Goal: Find contact information: Find contact information

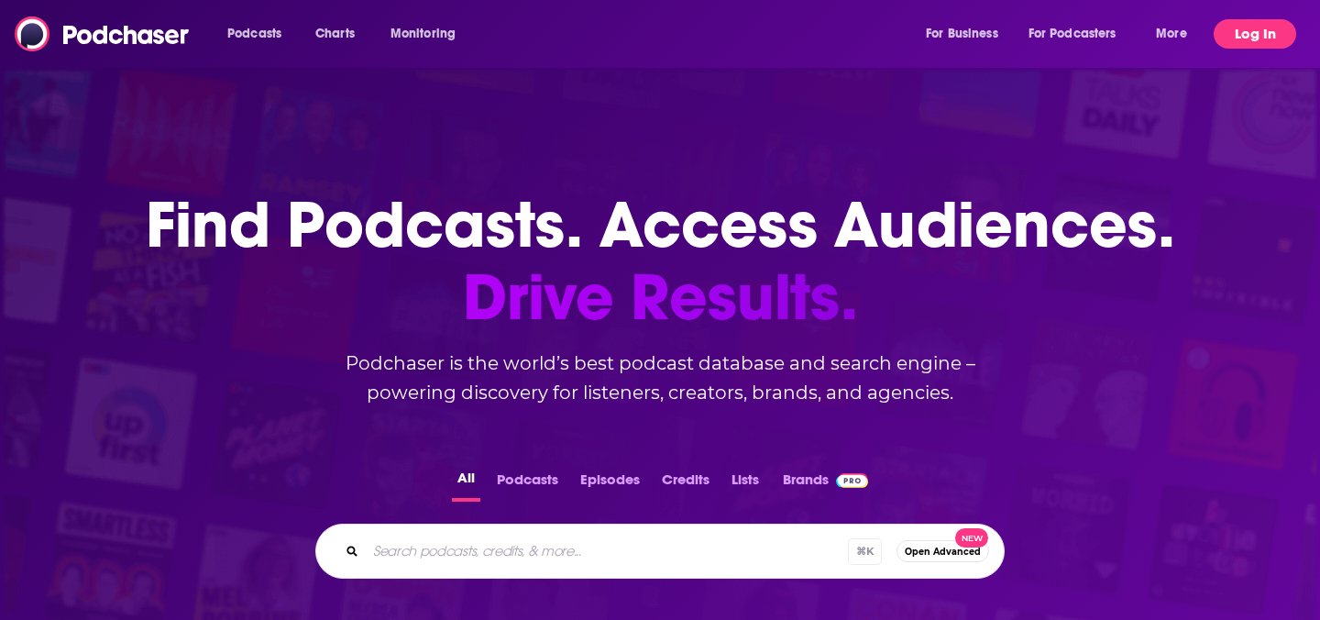
click at [1268, 37] on button "Log In" at bounding box center [1255, 33] width 83 height 29
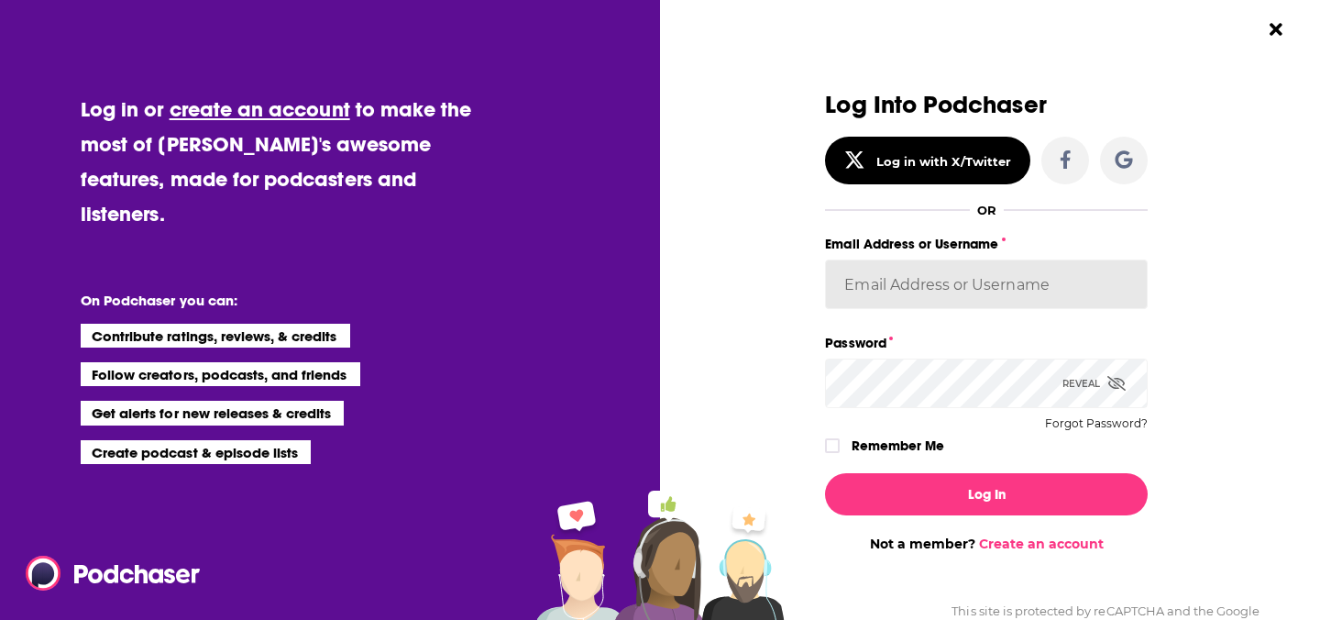
click at [942, 274] on input "Email Address or Username" at bounding box center [986, 284] width 323 height 50
type input "PiperComms"
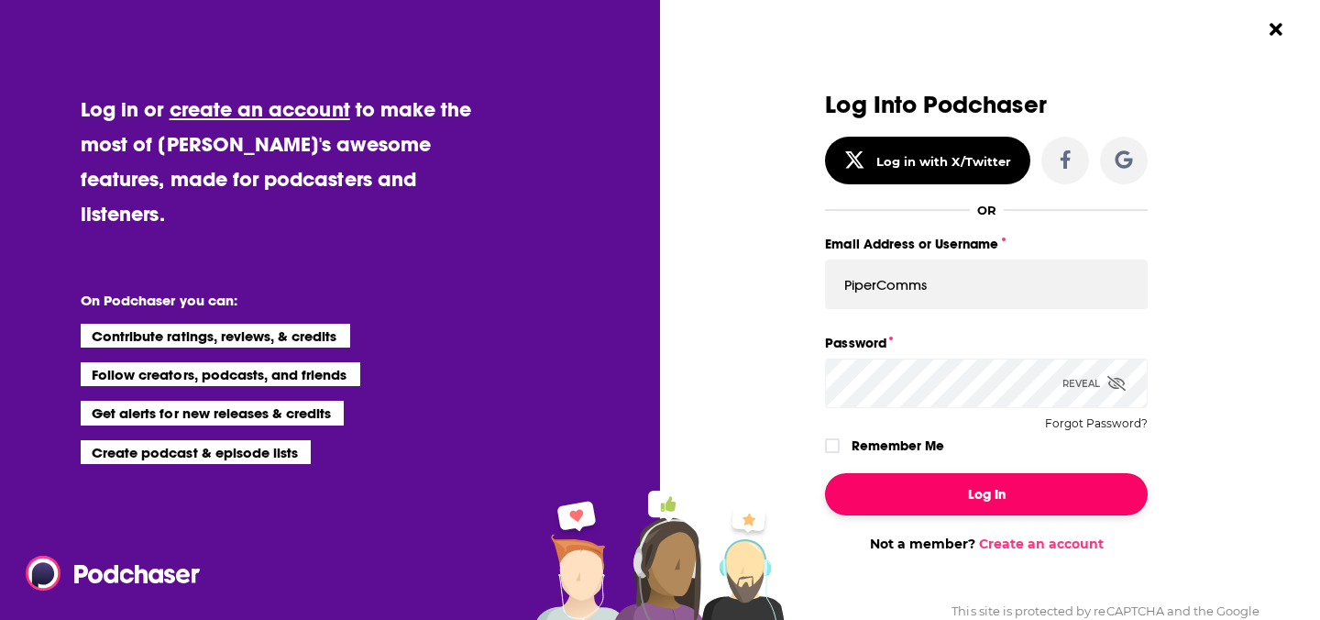
click at [926, 492] on button "Log In" at bounding box center [986, 494] width 323 height 42
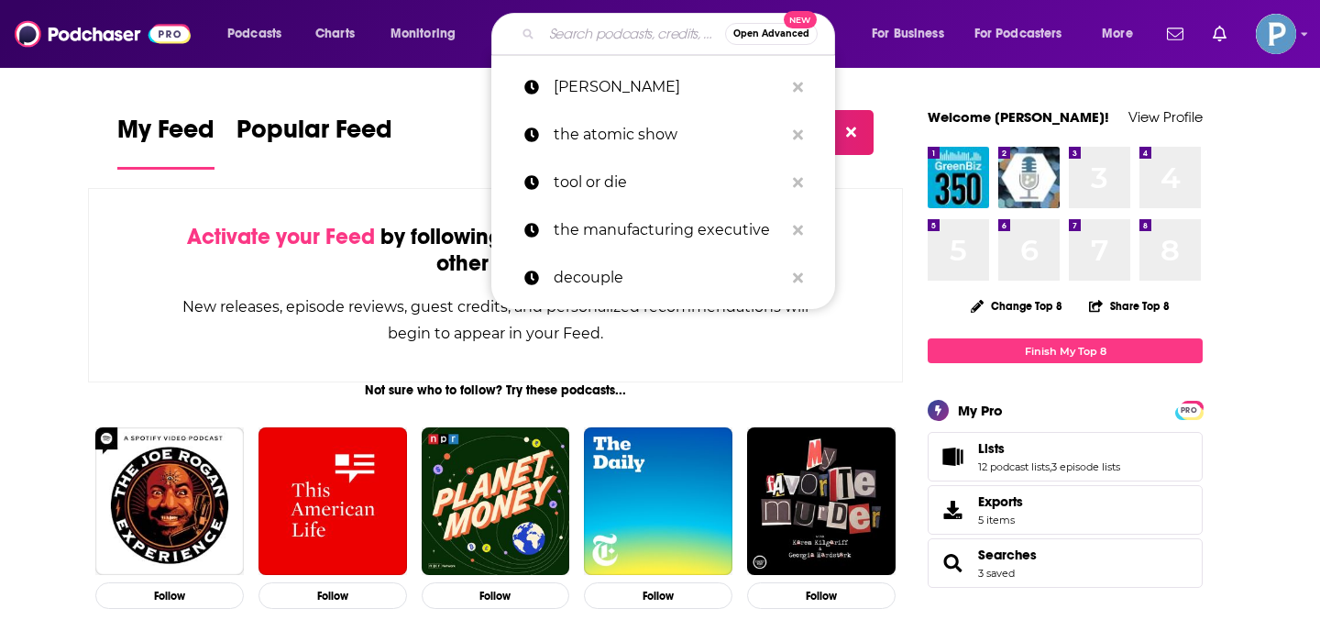
click at [598, 38] on input "Search podcasts, credits, & more..." at bounding box center [633, 33] width 183 height 29
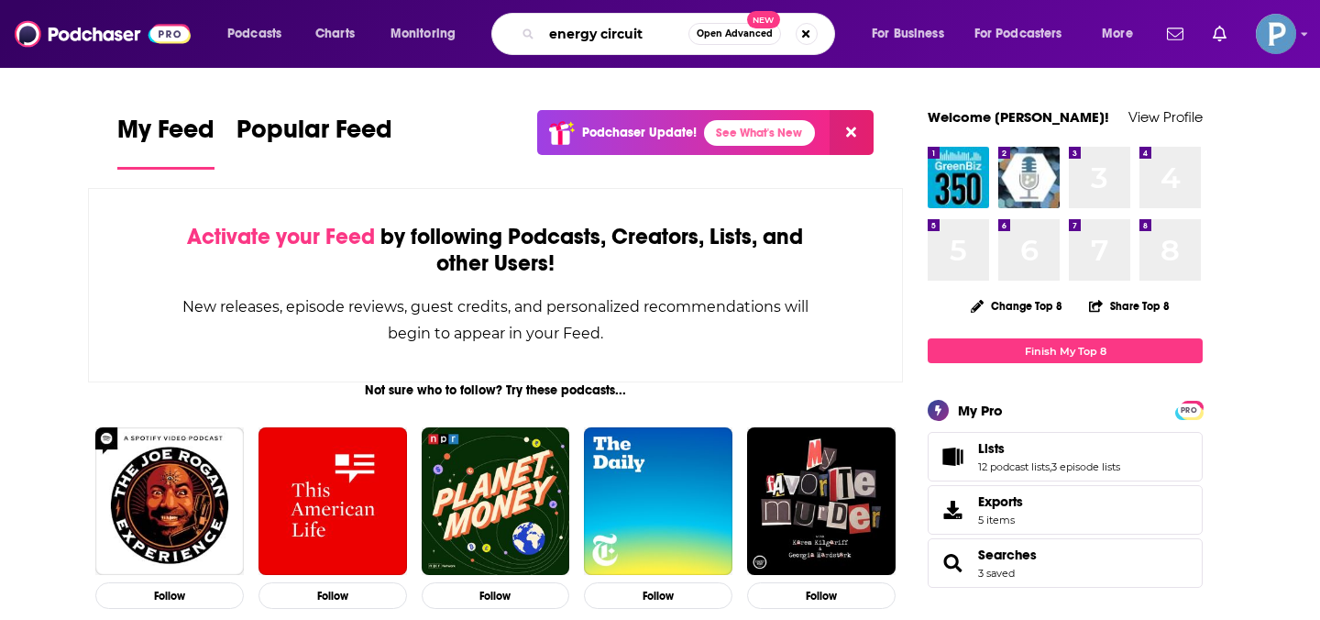
type input "energy circuit"
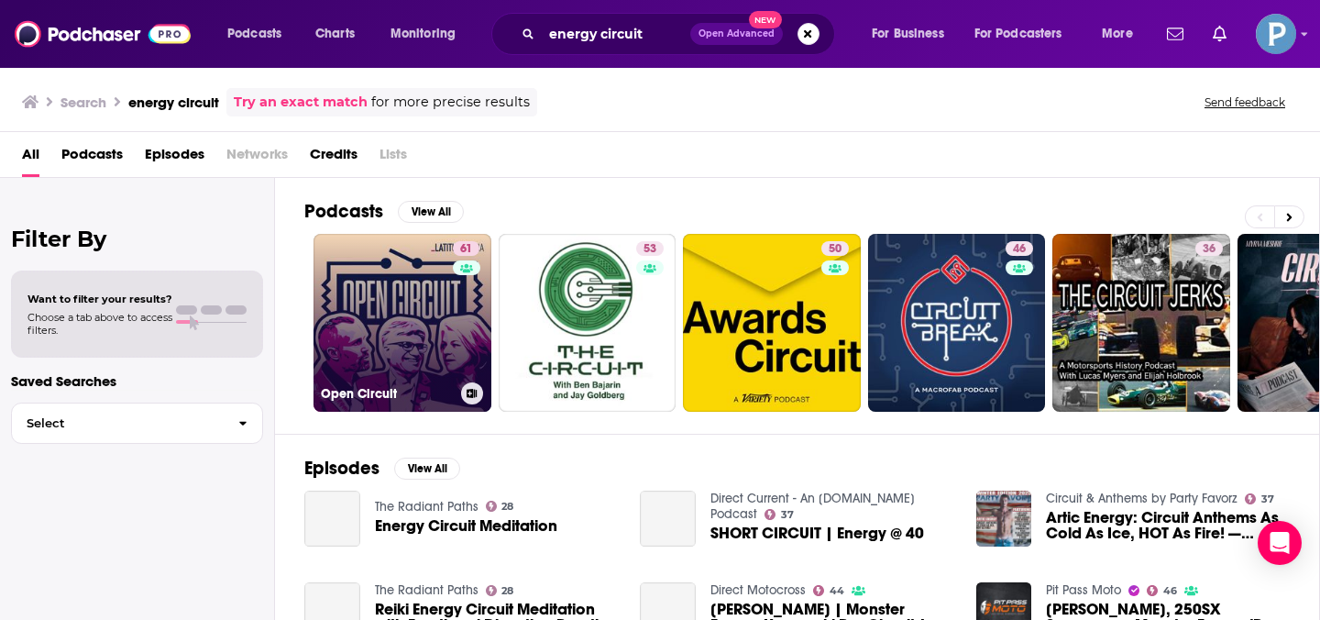
click at [421, 293] on link "61 Open Circuit" at bounding box center [403, 323] width 178 height 178
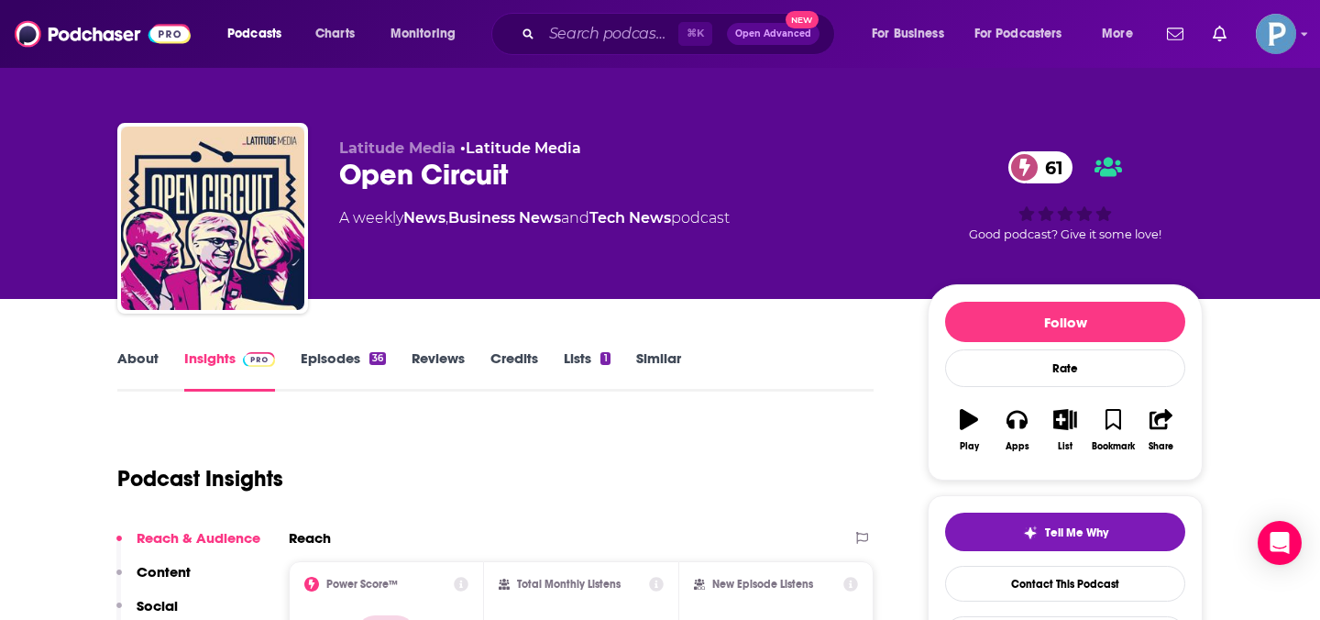
scroll to position [156, 0]
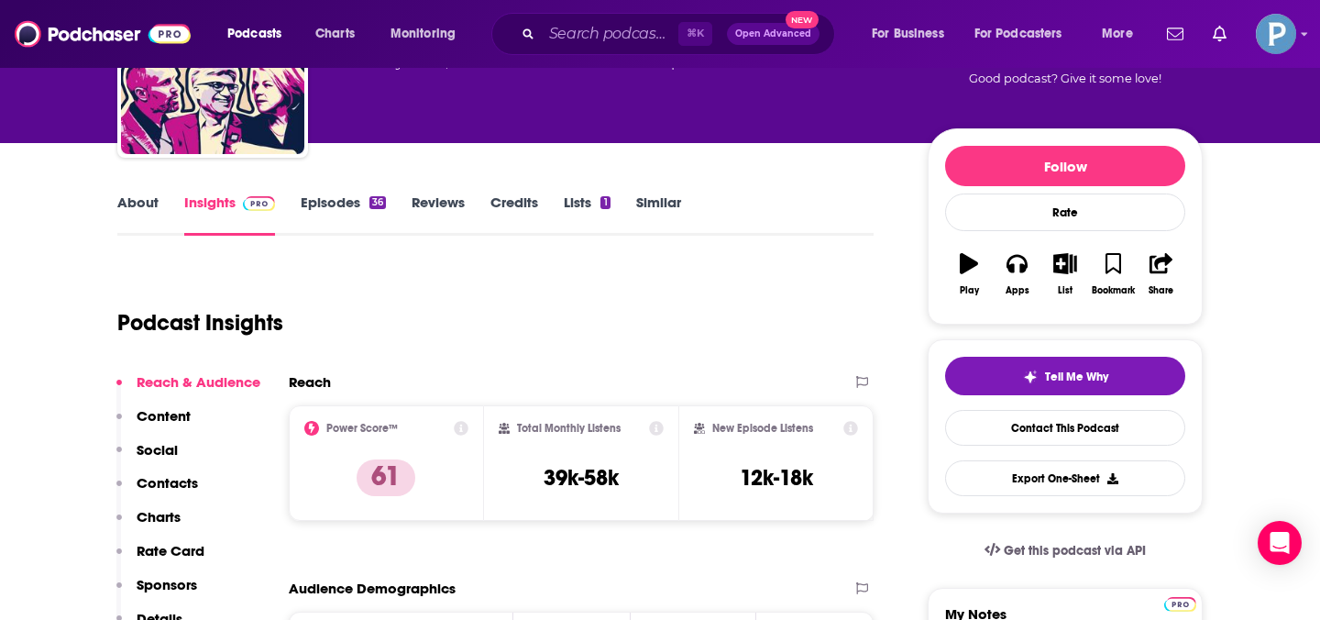
click at [342, 209] on link "Episodes 36" at bounding box center [343, 214] width 85 height 42
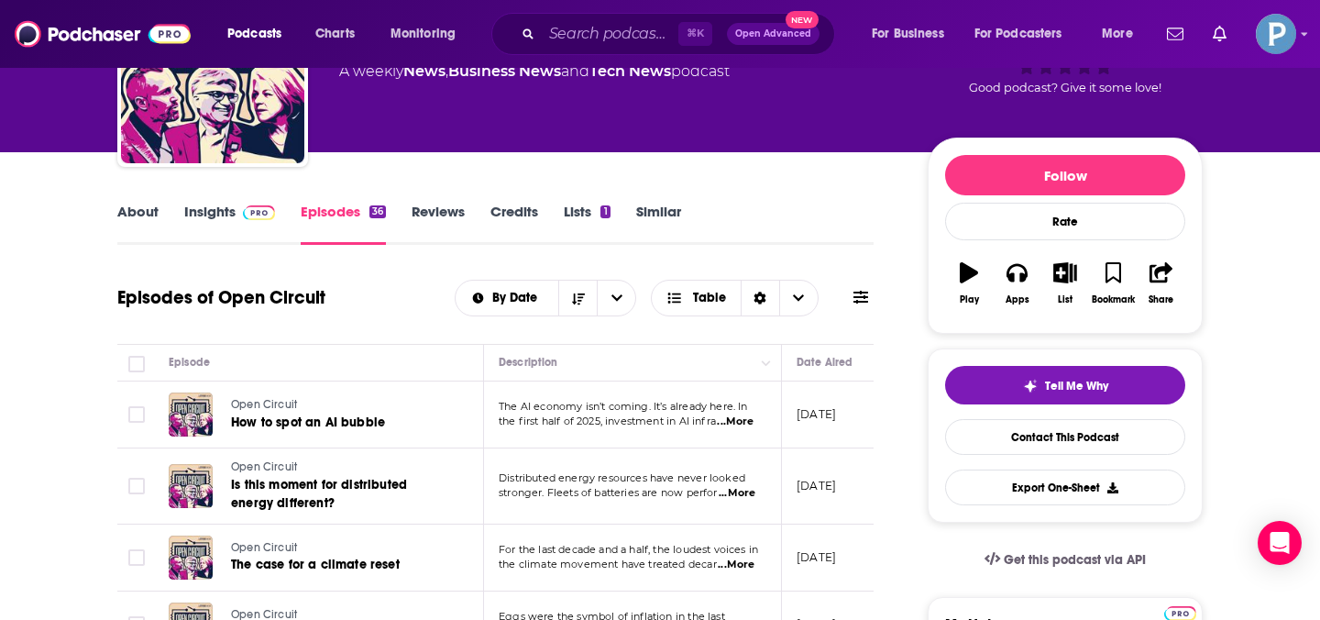
scroll to position [157, 0]
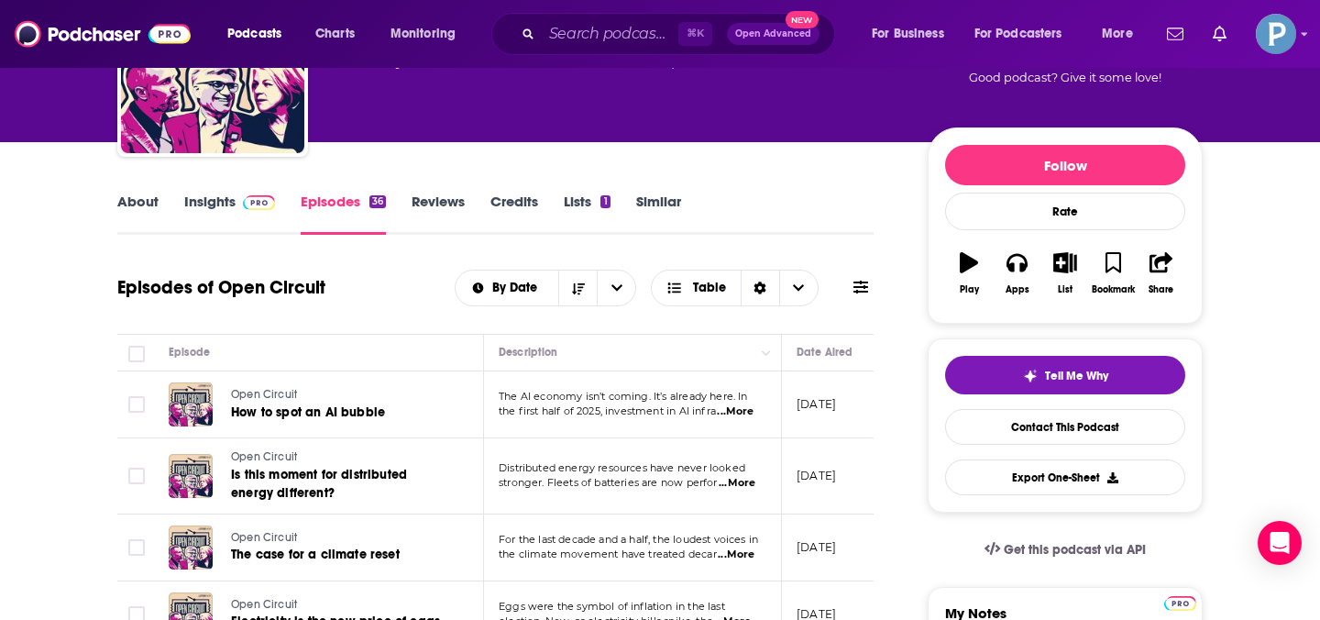
click at [225, 195] on link "Insights" at bounding box center [229, 214] width 91 height 42
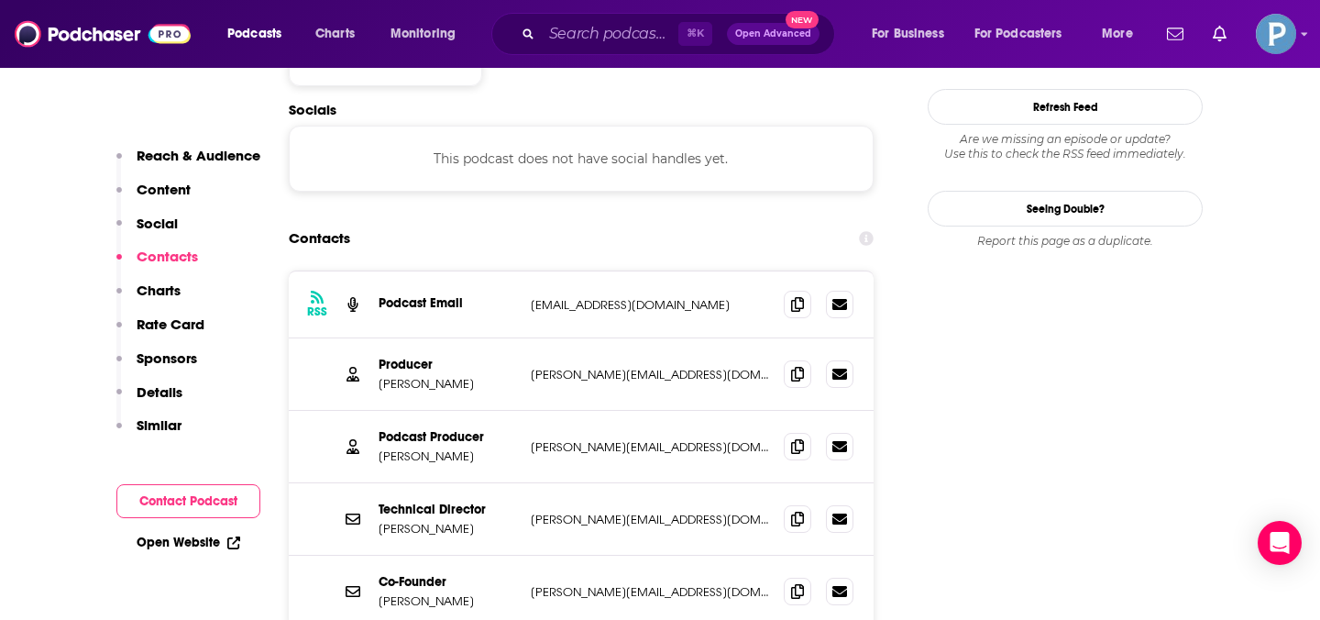
scroll to position [1497, 0]
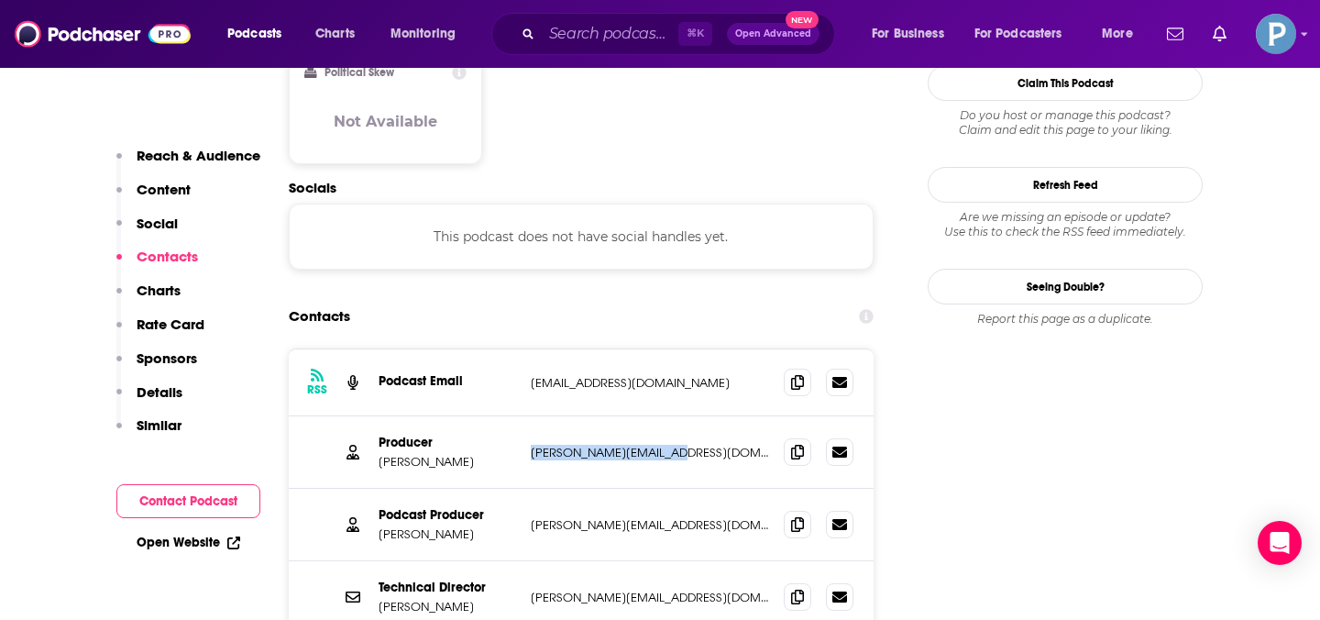
drag, startPoint x: 690, startPoint y: 359, endPoint x: 530, endPoint y: 364, distance: 160.5
click at [530, 416] on div "Producer [PERSON_NAME] [PERSON_NAME][EMAIL_ADDRESS][DOMAIN_NAME] [PERSON_NAME][…" at bounding box center [581, 452] width 585 height 72
copy p "[PERSON_NAME][EMAIL_ADDRESS][DOMAIN_NAME]"
drag, startPoint x: 682, startPoint y: 436, endPoint x: 519, endPoint y: 436, distance: 163.2
click at [519, 489] on div "Podcast Producer [PERSON_NAME] [PERSON_NAME][EMAIL_ADDRESS][DOMAIN_NAME] [PERSO…" at bounding box center [581, 525] width 585 height 72
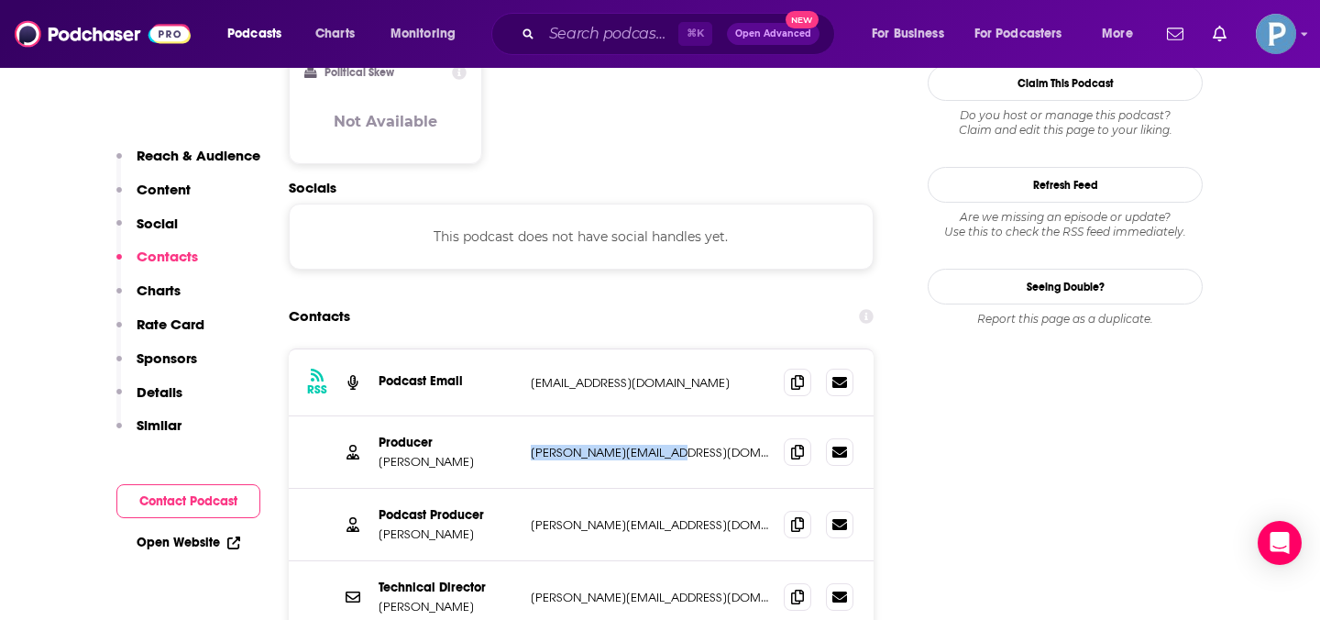
copy div "[PERSON_NAME][EMAIL_ADDRESS][DOMAIN_NAME]"
drag, startPoint x: 691, startPoint y: 497, endPoint x: 542, endPoint y: 496, distance: 149.5
click at [542, 561] on div "Technical Director [PERSON_NAME] [PERSON_NAME][EMAIL_ADDRESS][DOMAIN_NAME] [PER…" at bounding box center [581, 597] width 585 height 72
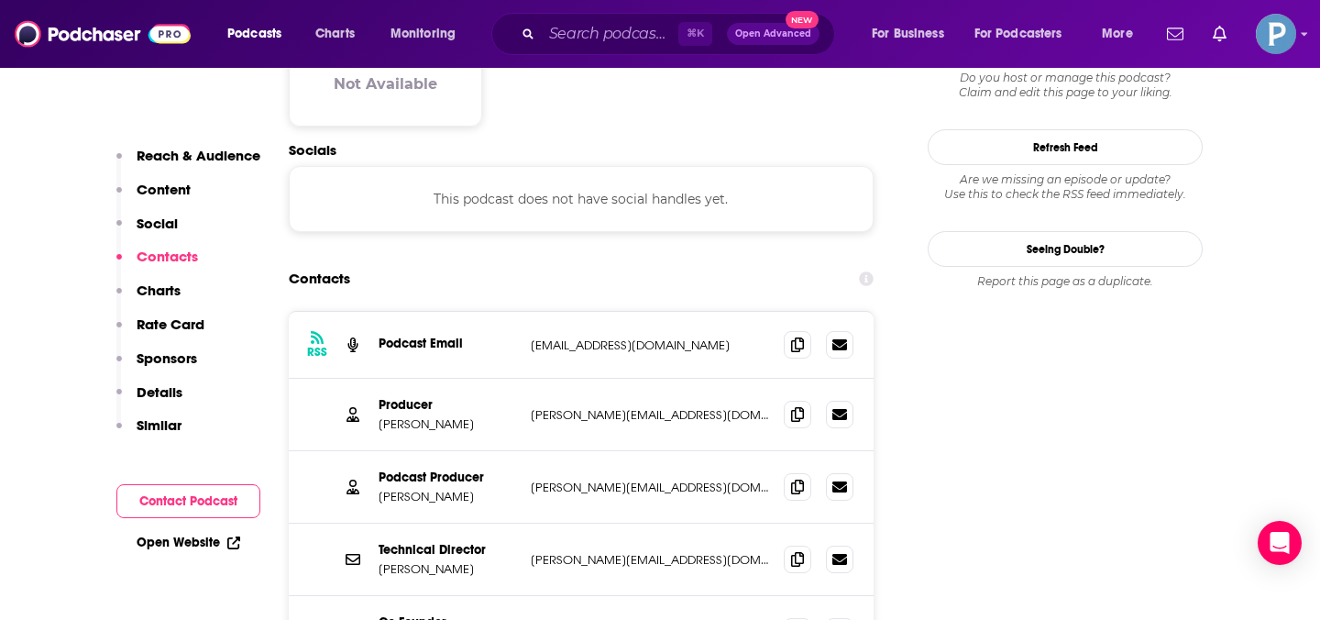
scroll to position [1540, 0]
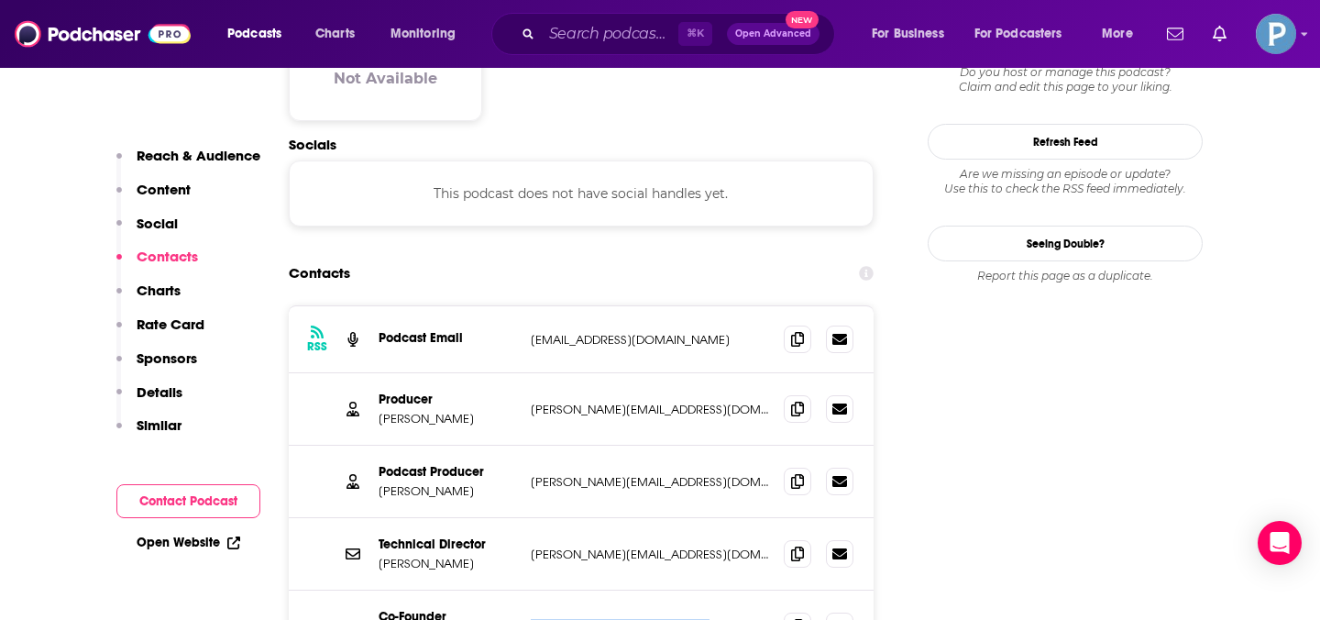
drag, startPoint x: 721, startPoint y: 534, endPoint x: 518, endPoint y: 543, distance: 202.8
click at [518, 590] on div "Co-Founder [PERSON_NAME] [PERSON_NAME][EMAIL_ADDRESS][DOMAIN_NAME] [PERSON_NAME…" at bounding box center [581, 626] width 585 height 72
copy div "[PERSON_NAME][EMAIL_ADDRESS][DOMAIN_NAME]"
drag, startPoint x: 702, startPoint y: 242, endPoint x: 526, endPoint y: 245, distance: 176.1
click at [526, 306] on div "RSS Podcast Email [EMAIL_ADDRESS][DOMAIN_NAME] [EMAIL_ADDRESS][DOMAIN_NAME]" at bounding box center [581, 339] width 585 height 67
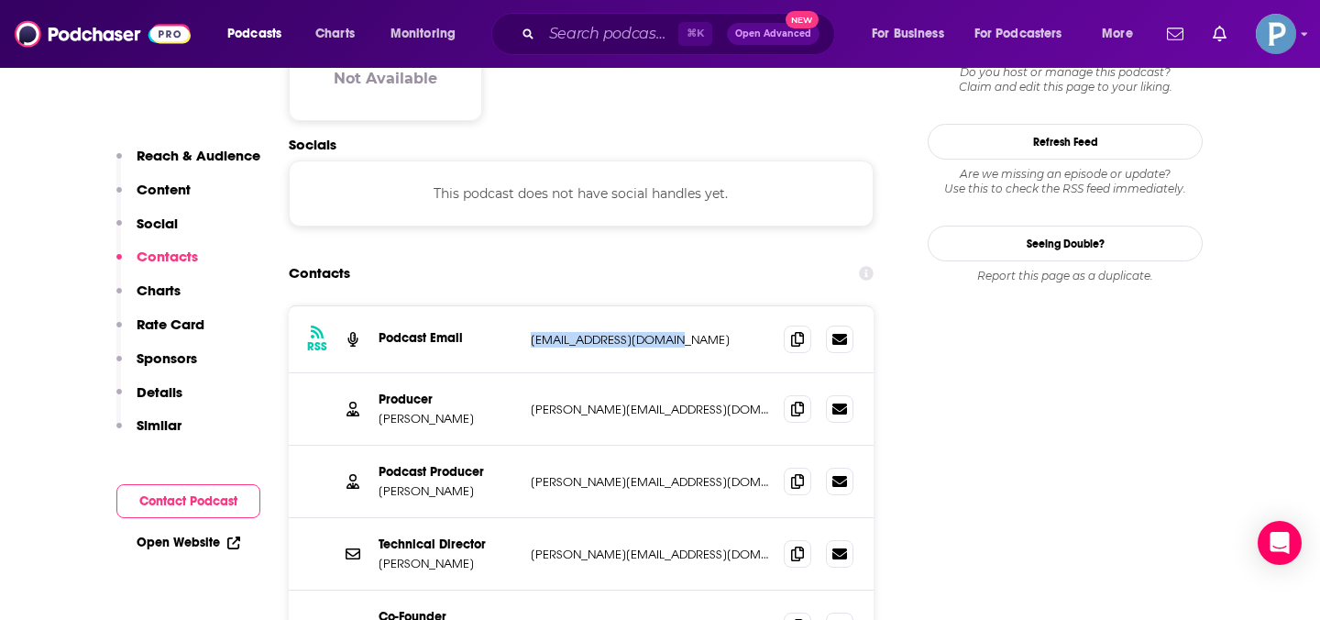
copy p "[EMAIL_ADDRESS][DOMAIN_NAME]"
drag, startPoint x: 648, startPoint y: 534, endPoint x: 533, endPoint y: 535, distance: 115.5
click at [533, 619] on p "[PERSON_NAME][EMAIL_ADDRESS][DOMAIN_NAME]" at bounding box center [650, 627] width 238 height 16
copy p "[PERSON_NAME][EMAIL_ADDRESS][DOMAIN_NAME]"
click at [612, 38] on input "Search podcasts, credits, & more..." at bounding box center [610, 33] width 137 height 29
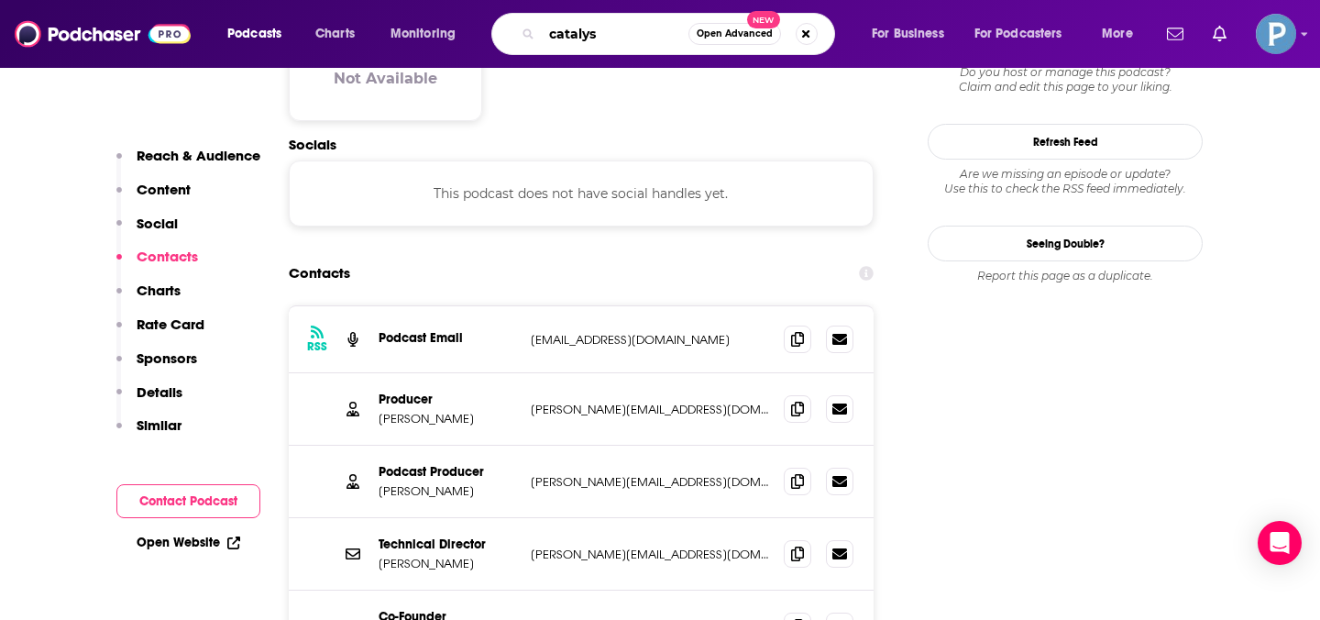
type input "catalyst"
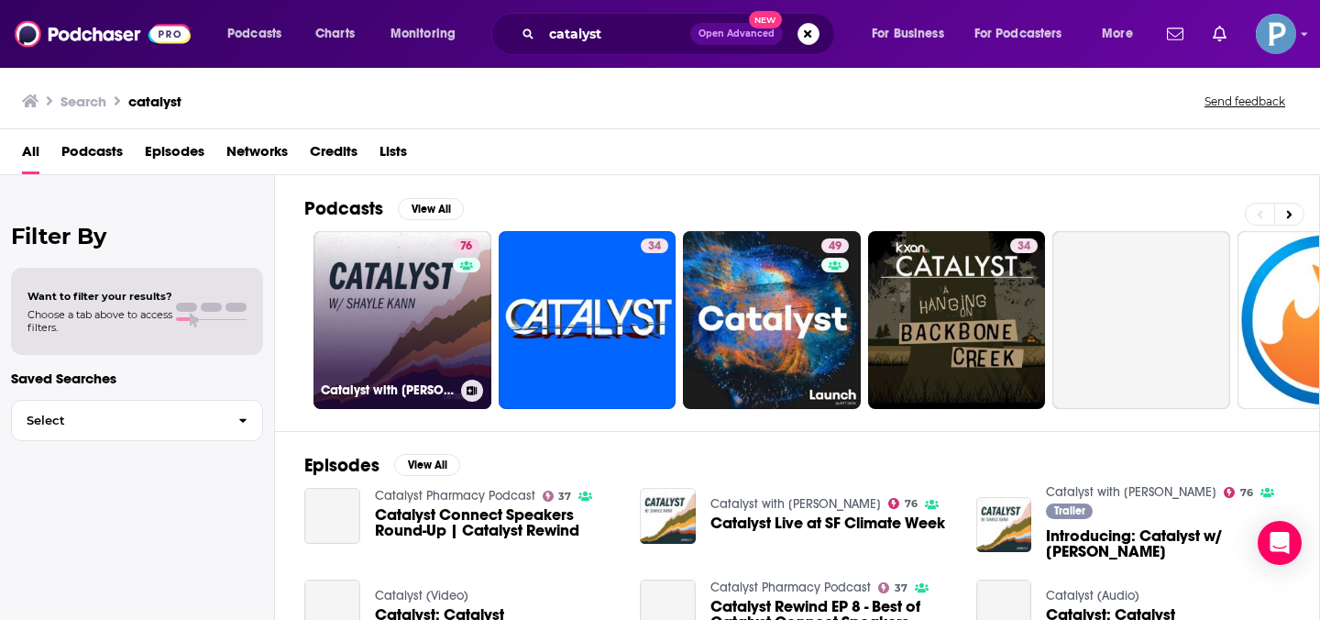
click at [383, 318] on link "76 Catalyst with [PERSON_NAME]" at bounding box center [403, 320] width 178 height 178
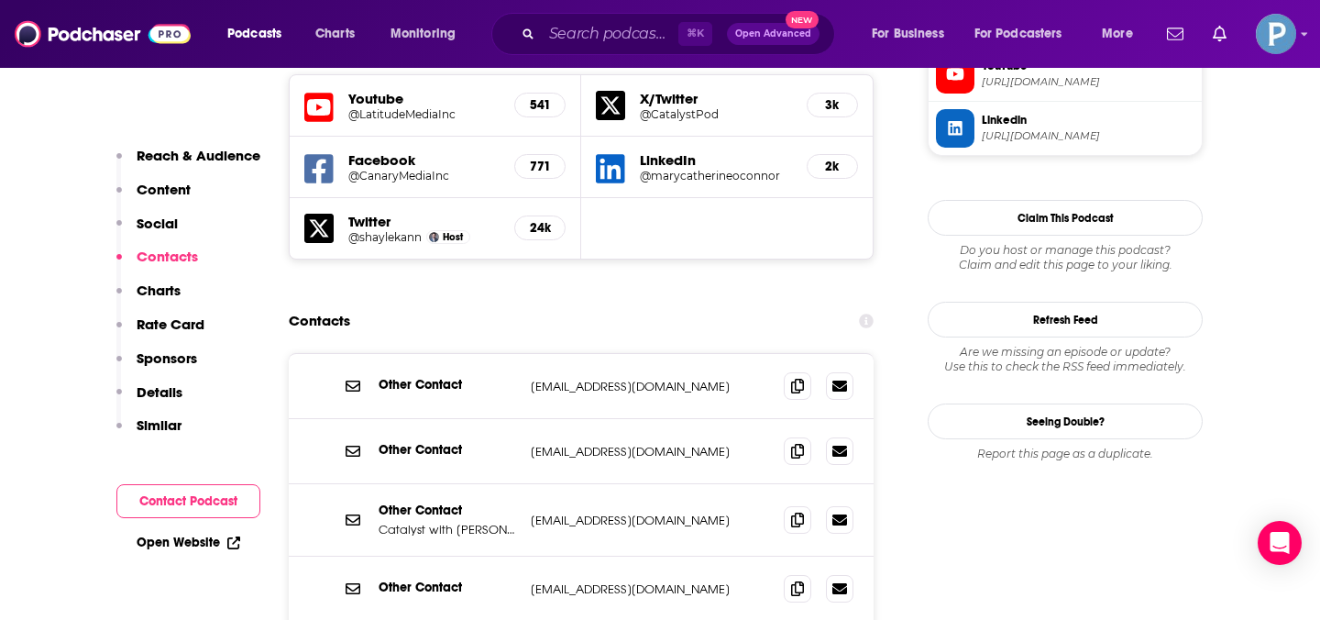
scroll to position [1677, 0]
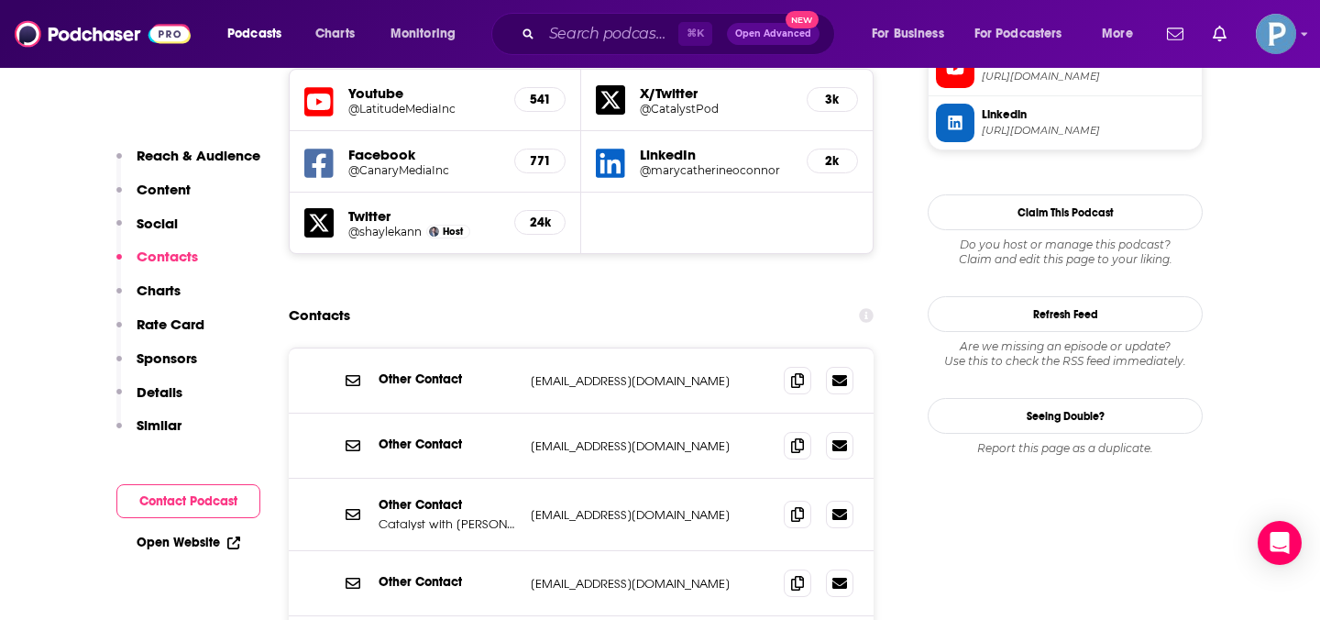
drag, startPoint x: 678, startPoint y: 542, endPoint x: 494, endPoint y: 543, distance: 184.3
click at [0, 0] on div "Other Contact [PERSON_NAME][EMAIL_ADDRESS][DOMAIN_NAME] [PERSON_NAME][EMAIL_ADD…" at bounding box center [0, 0] width 0 height 0
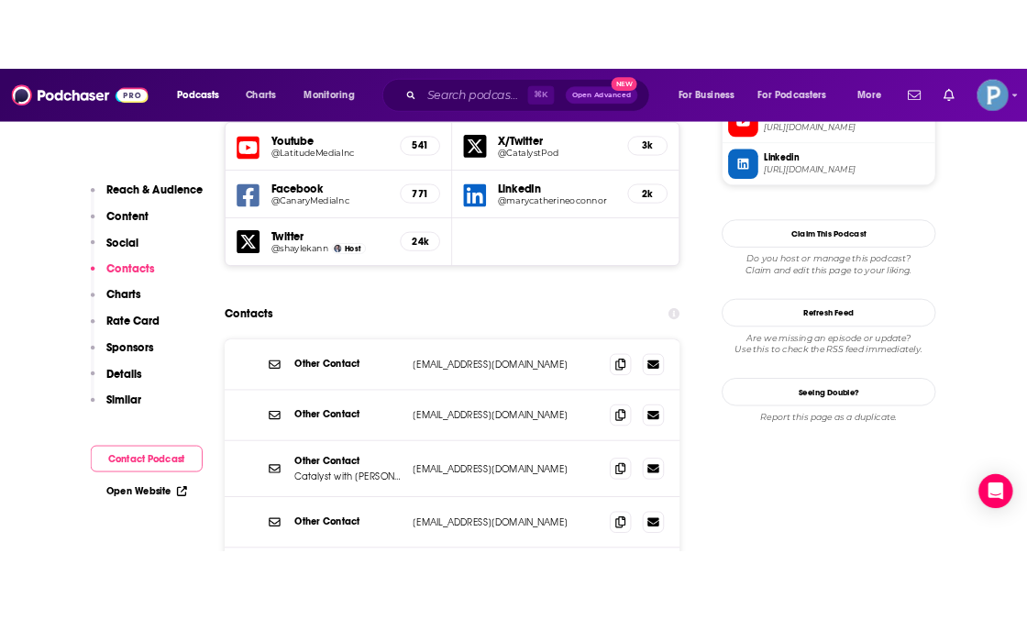
scroll to position [1793, 0]
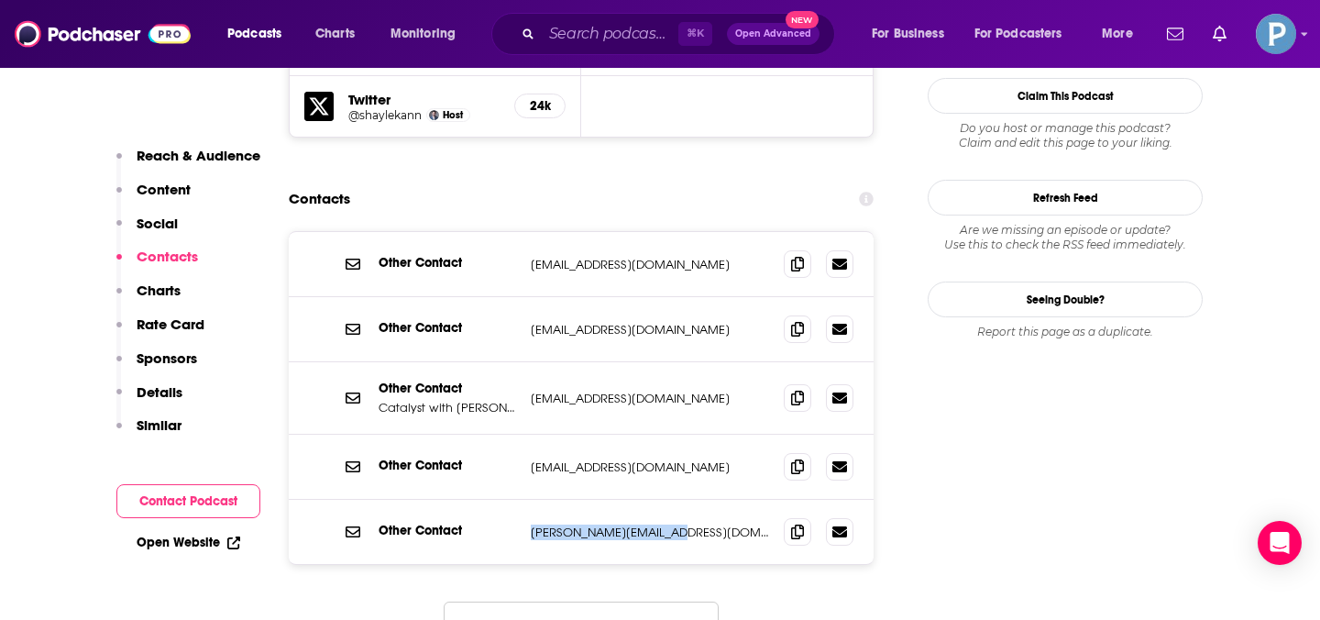
copy div "[PERSON_NAME][EMAIL_ADDRESS][DOMAIN_NAME]"
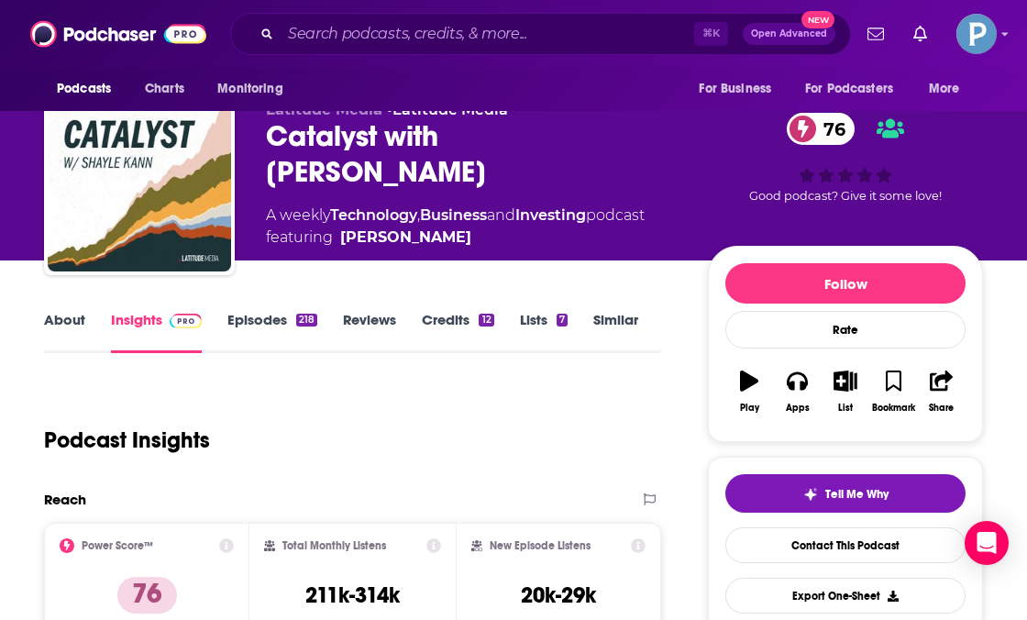
scroll to position [0, 0]
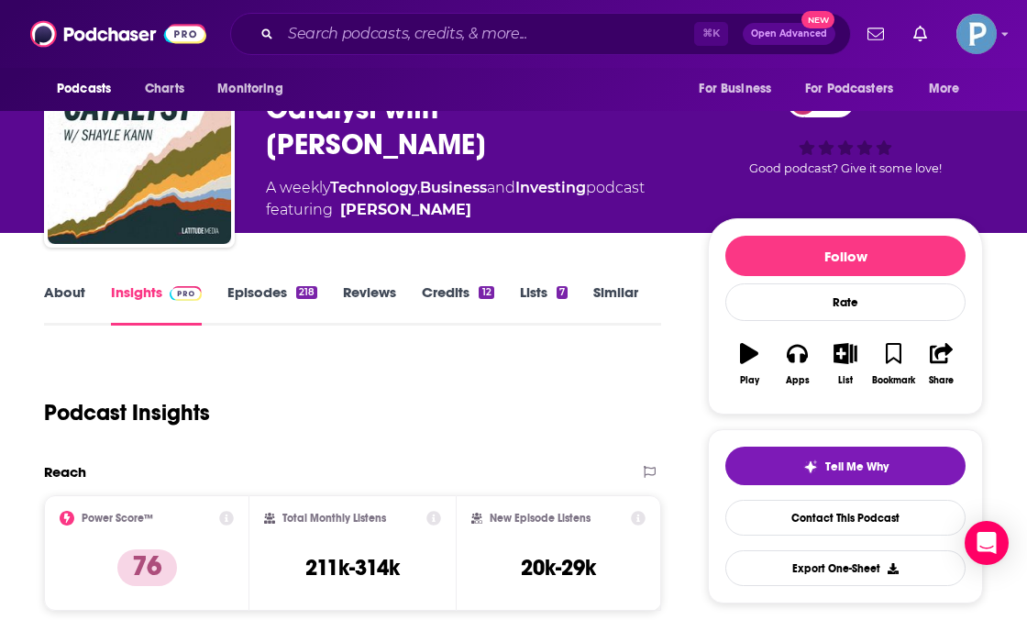
click at [620, 421] on div "Podcast Insights" at bounding box center [345, 402] width 602 height 94
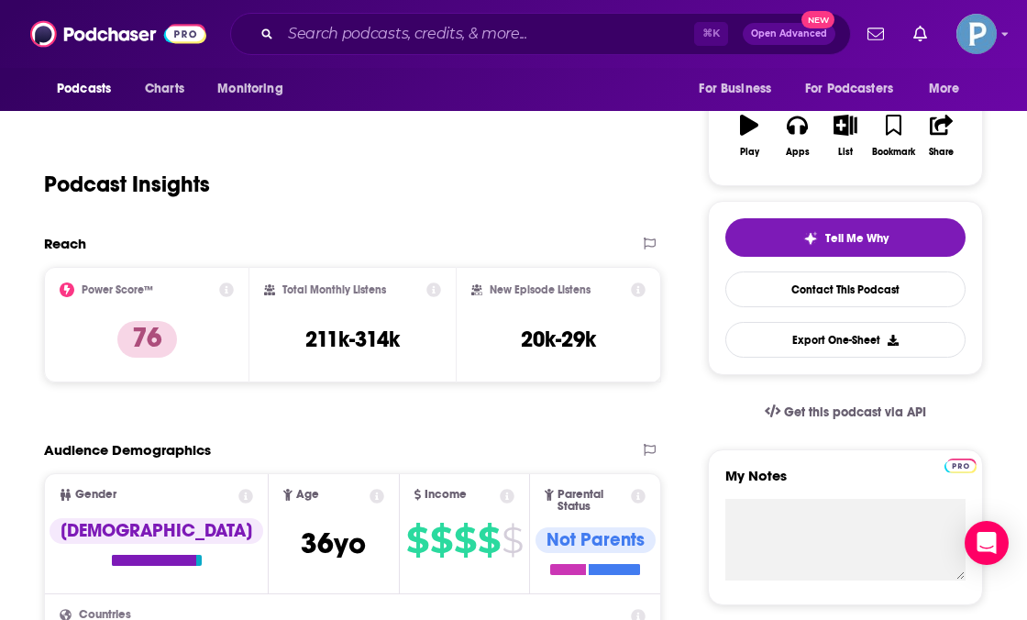
scroll to position [156, 0]
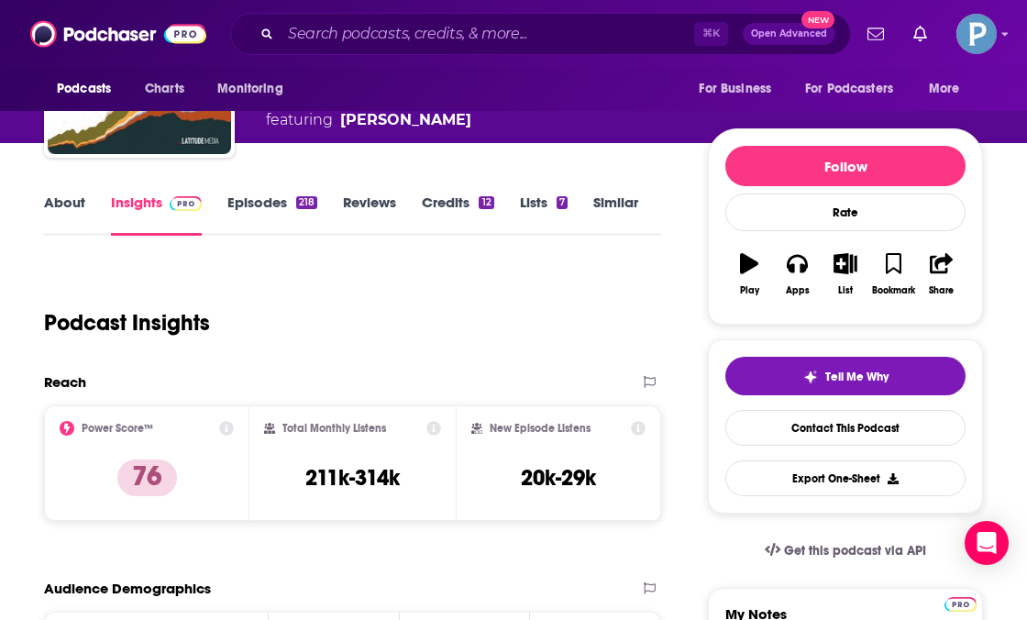
click at [229, 425] on icon at bounding box center [227, 428] width 15 height 15
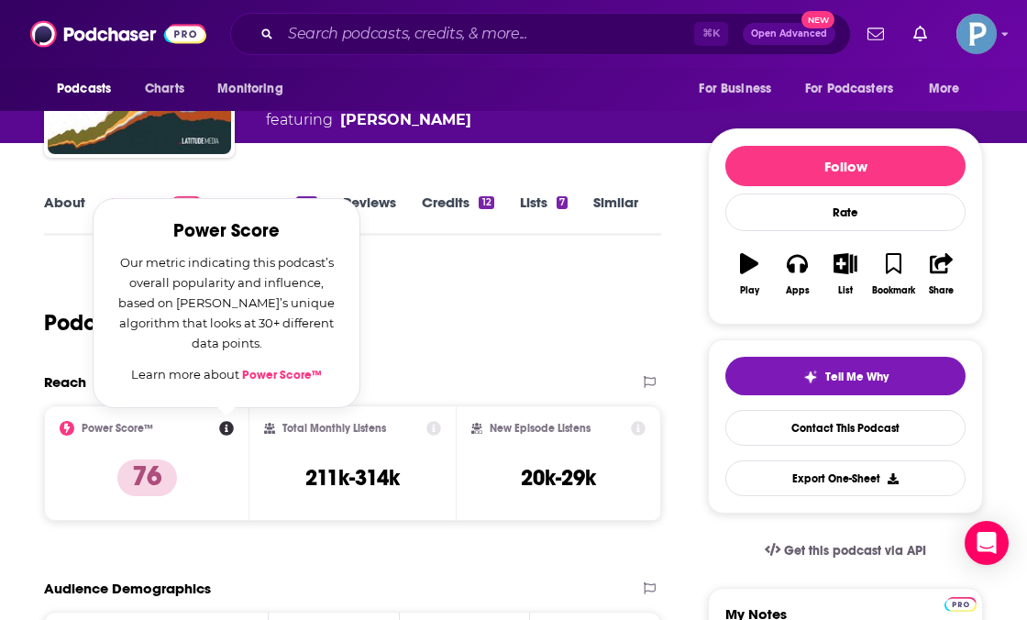
click at [292, 374] on link "Power Score™" at bounding box center [282, 375] width 80 height 15
